Goal: Go to known website: Access a specific website the user already knows

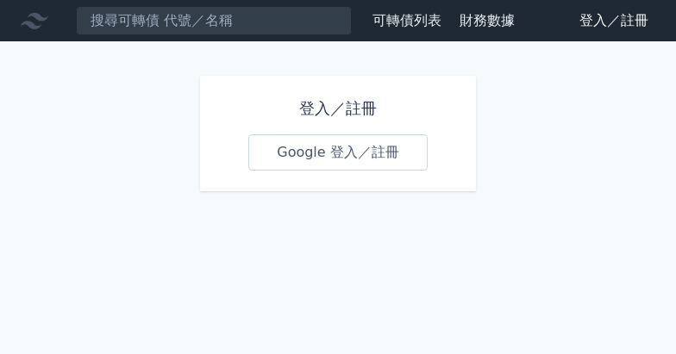
click at [356, 154] on link "Google 登入／註冊" at bounding box center [337, 152] width 179 height 36
